Goal: Transaction & Acquisition: Book appointment/travel/reservation

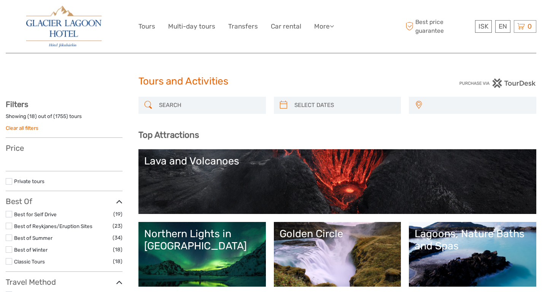
select select
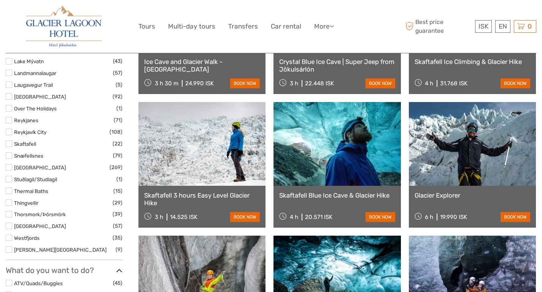
scroll to position [483, 0]
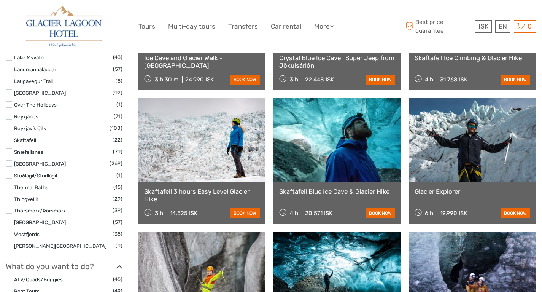
click at [325, 193] on link "Skaftafell Blue Ice Cave & Glacier Hike" at bounding box center [337, 192] width 116 height 8
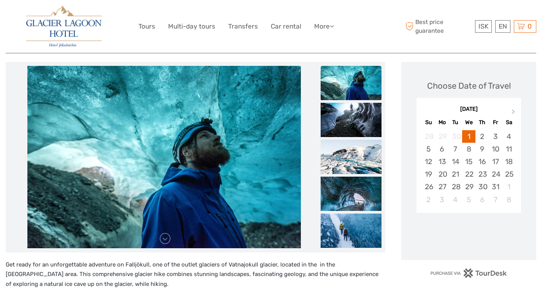
scroll to position [89, 0]
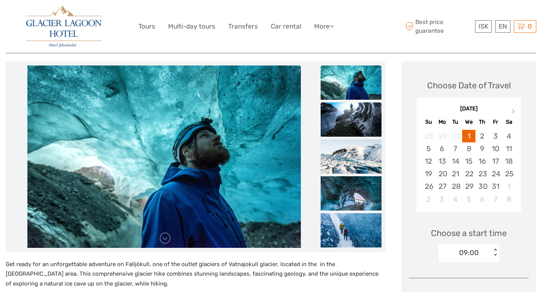
click at [353, 115] on img at bounding box center [351, 119] width 61 height 34
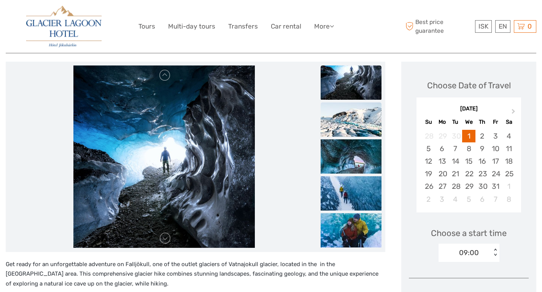
click at [351, 137] on li at bounding box center [351, 119] width 61 height 35
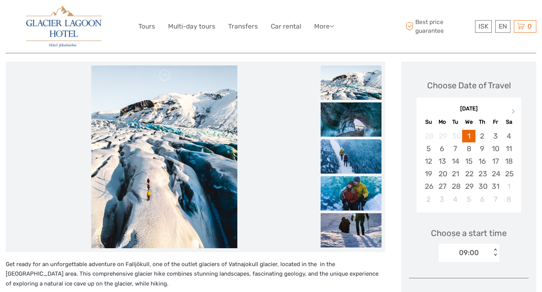
click at [353, 145] on img at bounding box center [351, 156] width 61 height 34
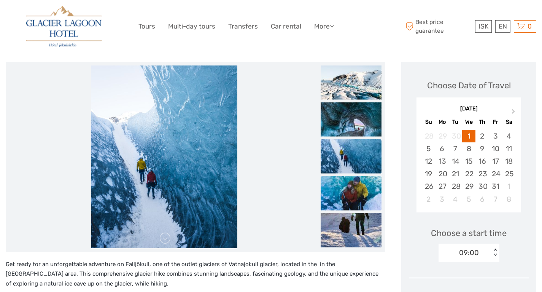
click at [345, 193] on img at bounding box center [351, 193] width 61 height 34
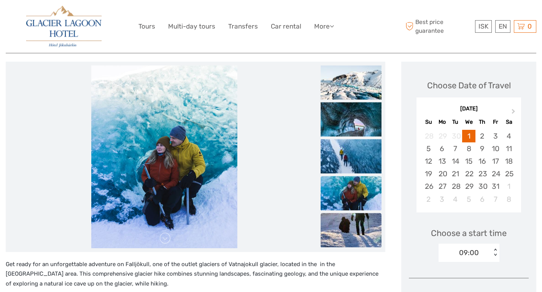
click at [344, 223] on img at bounding box center [351, 230] width 61 height 34
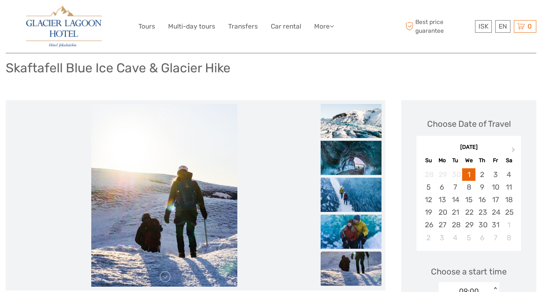
scroll to position [0, 0]
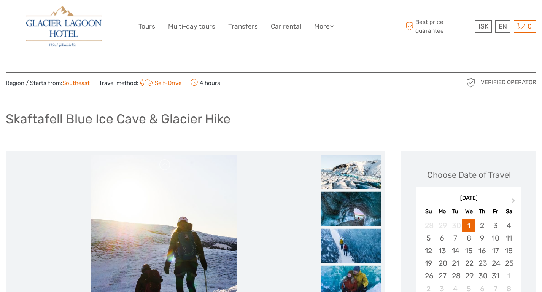
click at [26, 118] on h1 "Skaftafell Blue Ice Cave & Glacier Hike" at bounding box center [118, 119] width 225 height 16
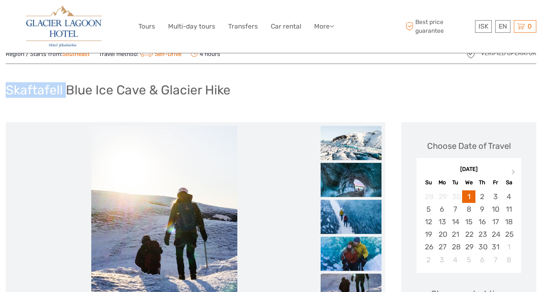
scroll to position [29, 0]
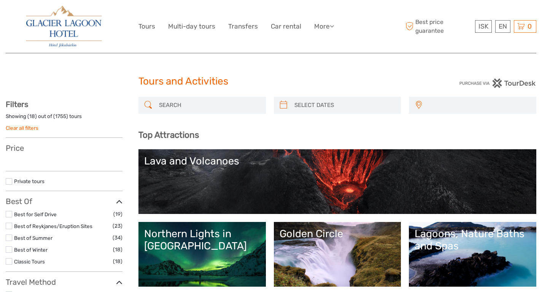
select select
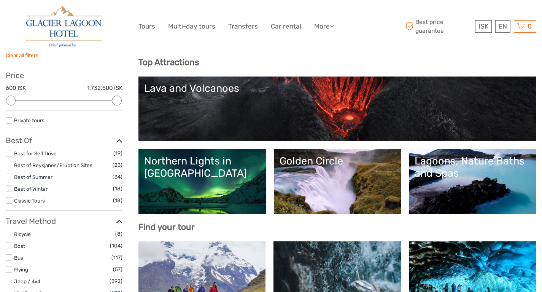
scroll to position [73, 0]
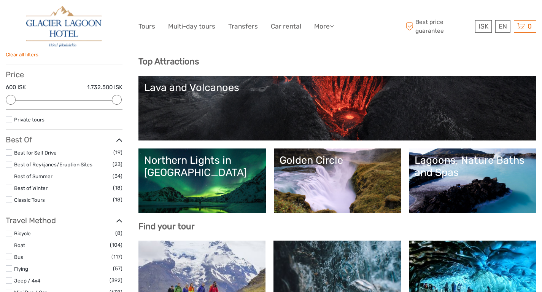
click at [8, 152] on label at bounding box center [9, 152] width 6 height 6
click at [0, 0] on input "checkbox" at bounding box center [0, 0] width 0 height 0
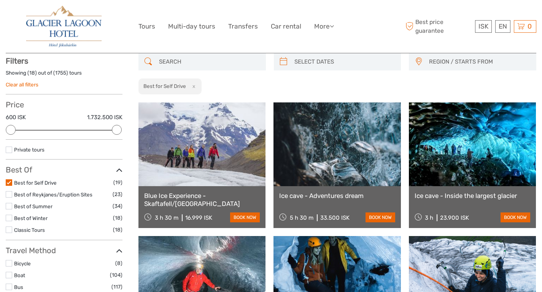
scroll to position [43, 0]
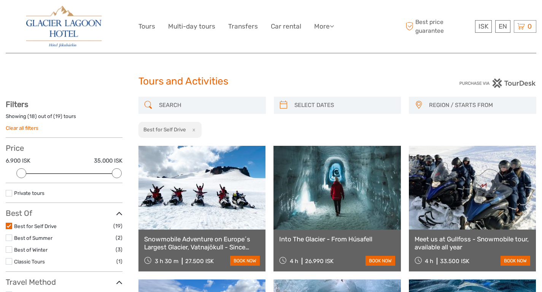
click at [451, 104] on span "REGION / STARTS FROM" at bounding box center [479, 105] width 107 height 13
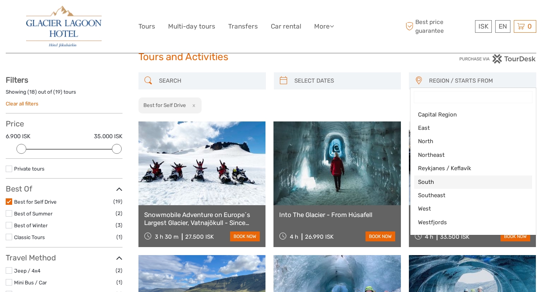
scroll to position [27, 0]
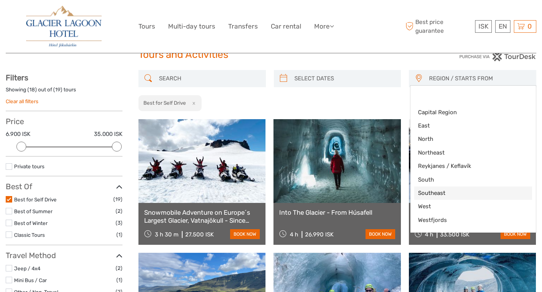
click at [440, 196] on span "Southeast" at bounding box center [466, 193] width 97 height 8
select select "Southeast"
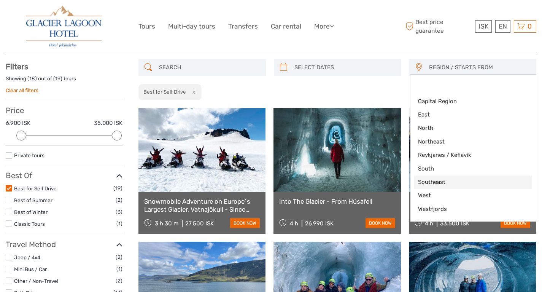
scroll to position [38, 0]
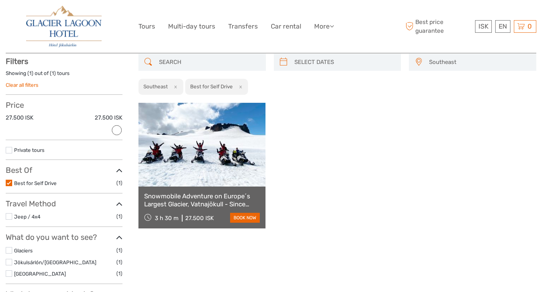
scroll to position [43, 0]
click at [9, 182] on label at bounding box center [9, 183] width 6 height 6
click at [0, 0] on input "checkbox" at bounding box center [0, 0] width 0 height 0
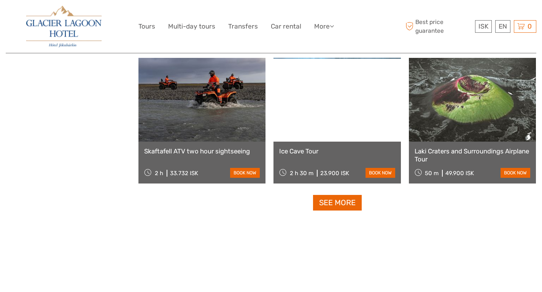
scroll to position [756, 0]
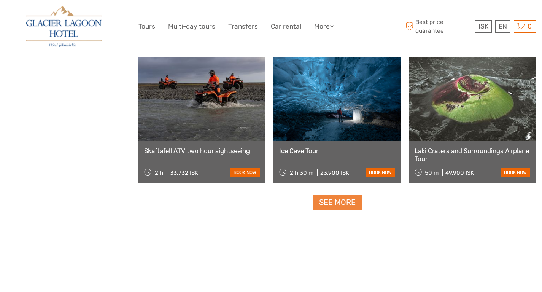
click at [333, 206] on link "See more" at bounding box center [337, 203] width 49 height 16
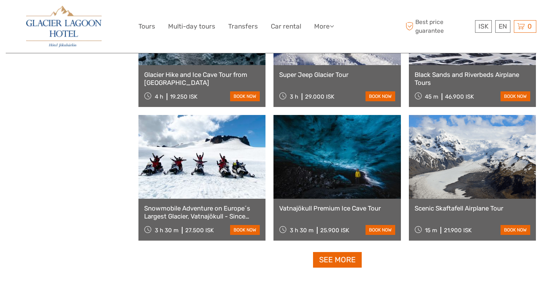
scroll to position [1501, 0]
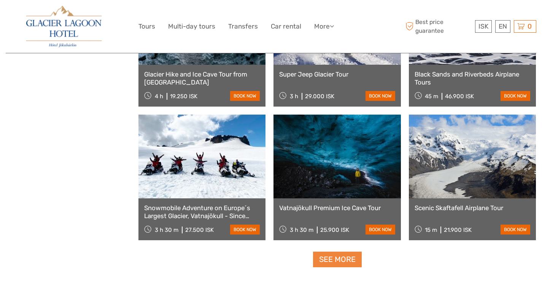
click at [346, 264] on link "See more" at bounding box center [337, 260] width 49 height 16
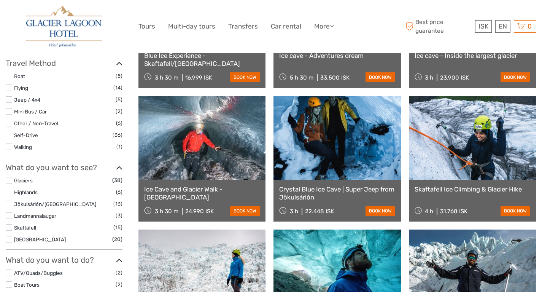
scroll to position [0, 0]
